Goal: Task Accomplishment & Management: Use online tool/utility

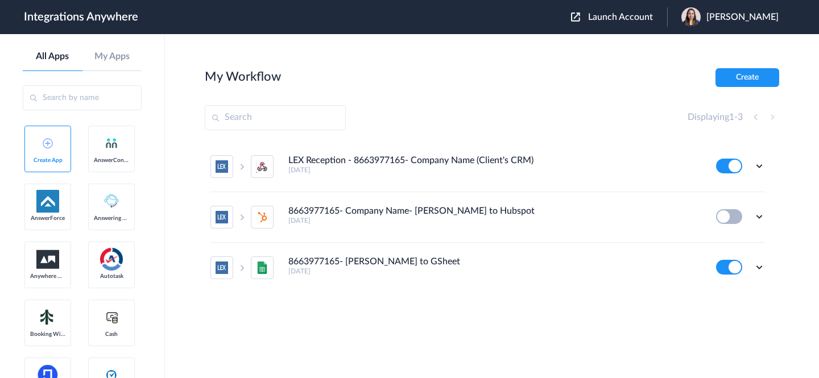
click at [625, 15] on span "Launch Account" at bounding box center [620, 17] width 65 height 9
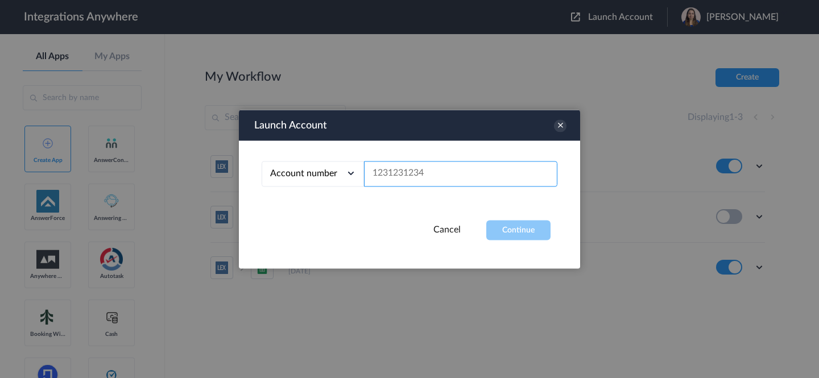
click at [486, 172] on input "text" at bounding box center [460, 174] width 193 height 26
paste input "2608337582"
type input "2608337582"
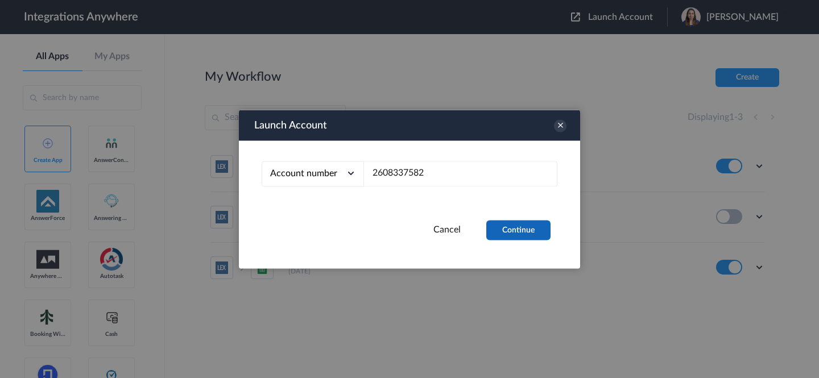
click at [517, 232] on button "Continue" at bounding box center [518, 230] width 64 height 20
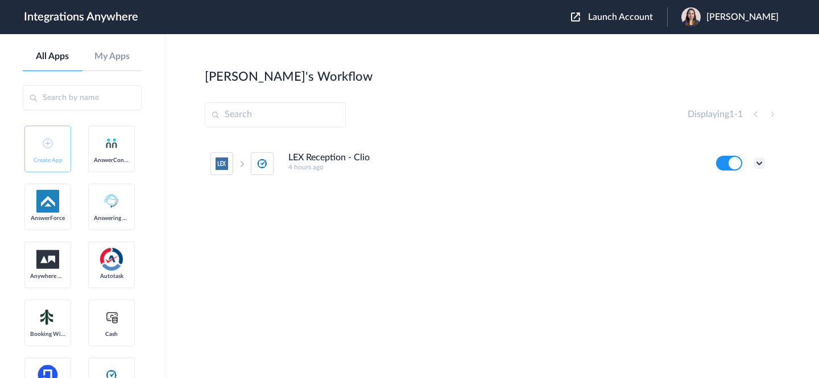
click at [756, 162] on icon at bounding box center [759, 163] width 11 height 11
click at [714, 188] on link "Edit" at bounding box center [713, 189] width 27 height 8
click at [731, 17] on span "Akanksha Sharma" at bounding box center [743, 17] width 72 height 11
click at [709, 46] on link "My Account" at bounding box center [697, 46] width 43 height 8
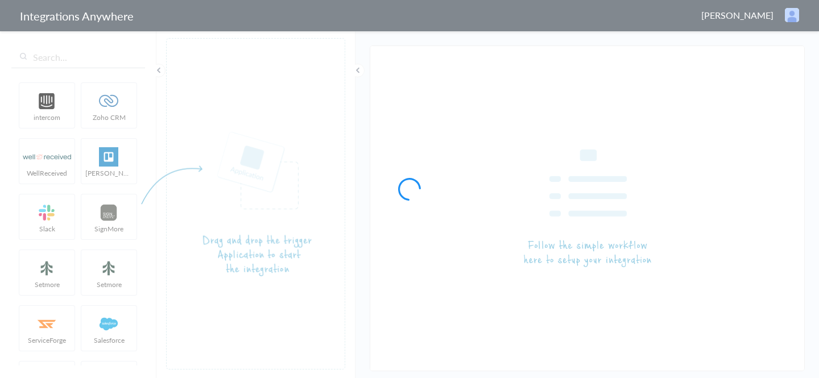
type input "LEX Reception - Clio"
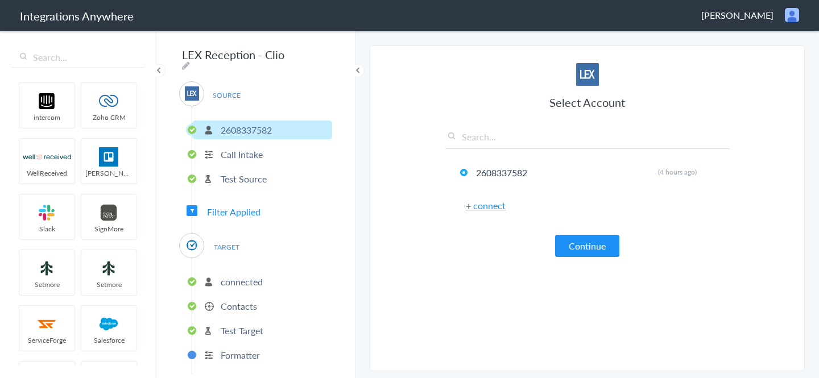
click at [246, 275] on p "connected" at bounding box center [242, 281] width 42 height 13
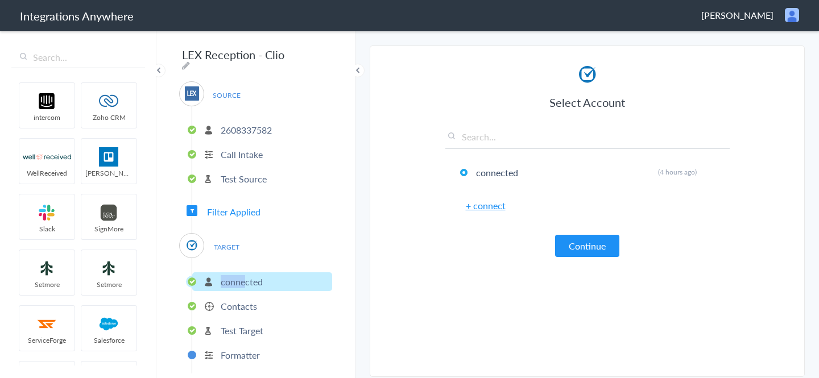
click at [246, 275] on p "connected" at bounding box center [242, 281] width 42 height 13
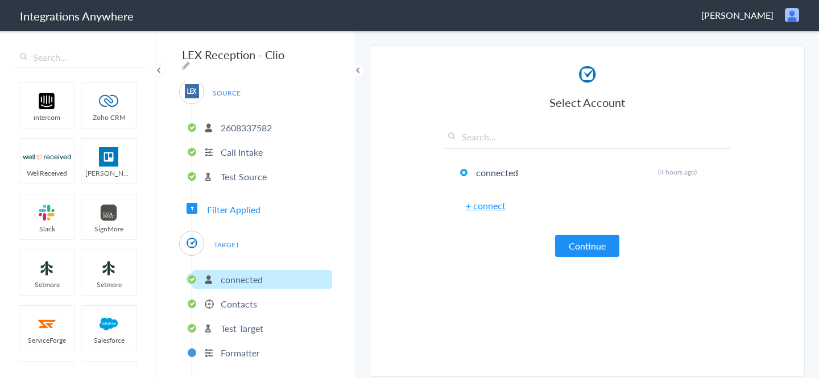
click at [254, 176] on p "Test Source" at bounding box center [244, 176] width 46 height 13
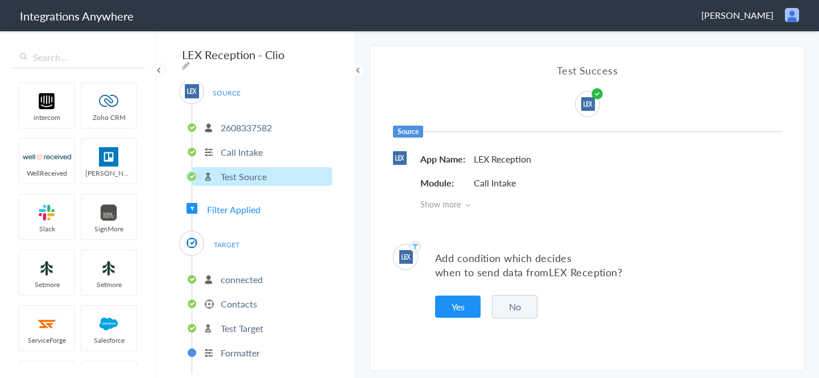
click at [236, 273] on p "connected" at bounding box center [242, 279] width 42 height 13
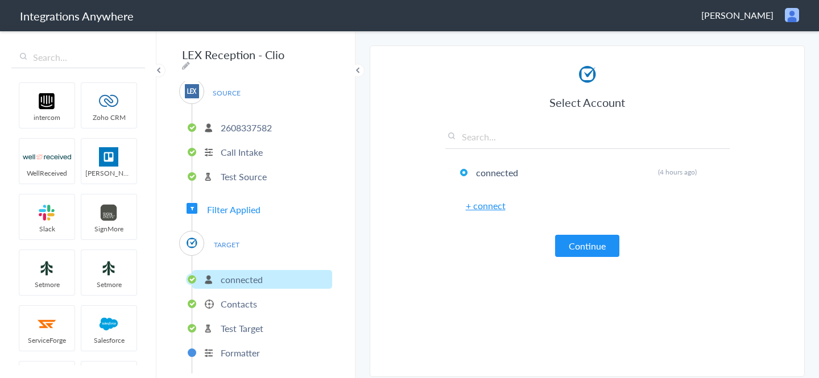
click at [241, 300] on p "Contacts" at bounding box center [239, 304] width 36 height 13
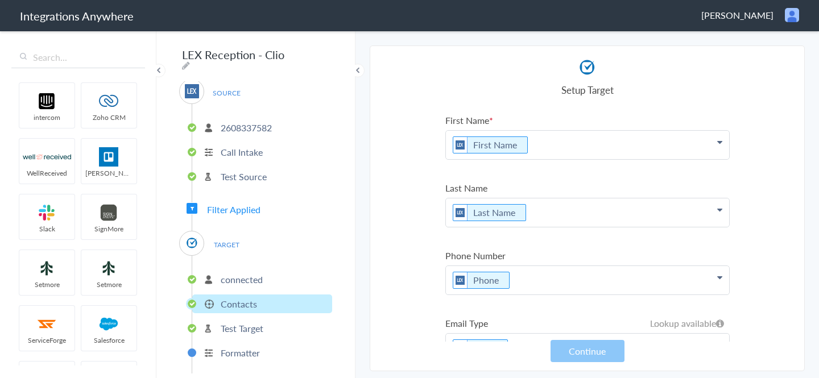
click at [256, 274] on p "connected" at bounding box center [242, 279] width 42 height 13
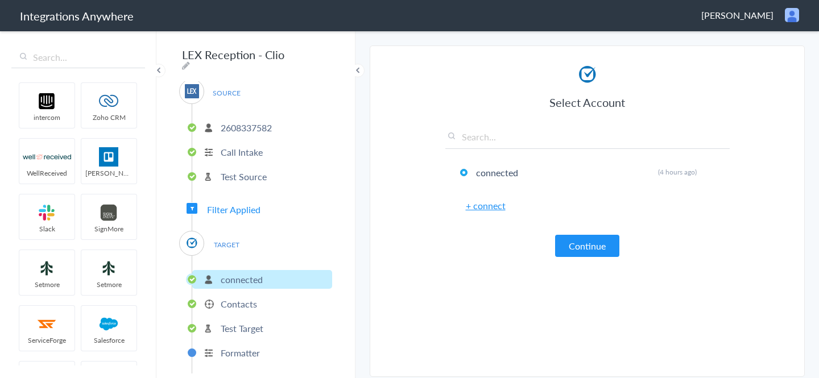
click at [238, 151] on p "Call Intake" at bounding box center [242, 152] width 42 height 13
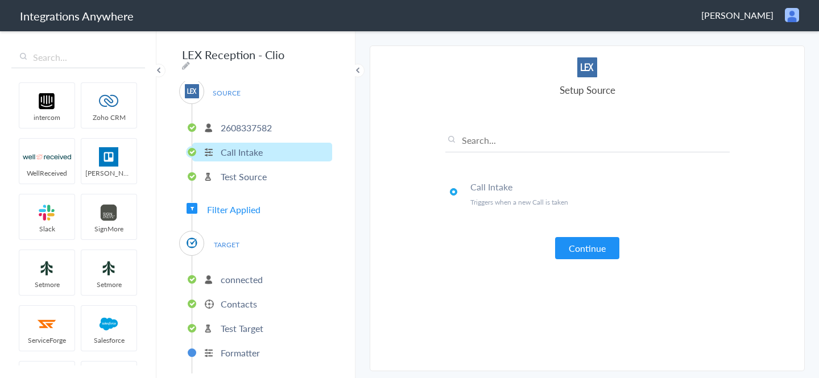
click at [246, 298] on p "Contacts" at bounding box center [239, 304] width 36 height 13
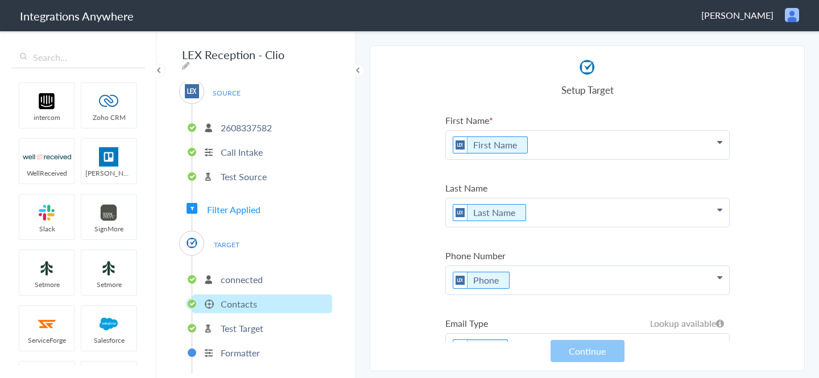
click at [244, 205] on span "Filter Applied" at bounding box center [233, 209] width 53 height 13
